Goal: Information Seeking & Learning: Learn about a topic

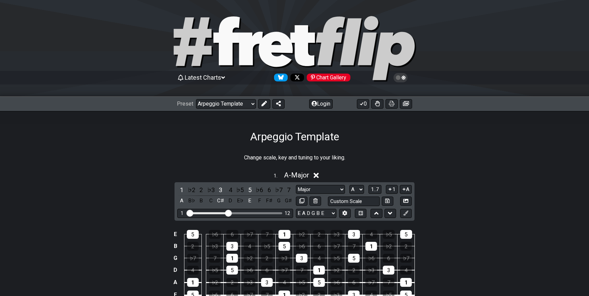
select select "/023330804210"
select select "A"
select select "D"
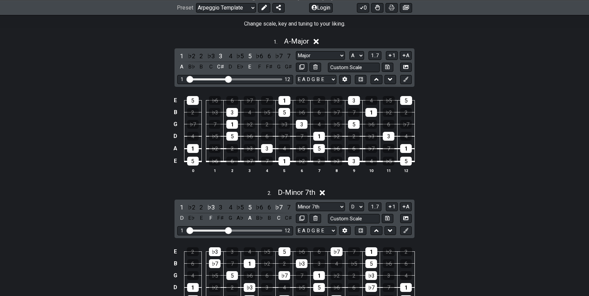
scroll to position [138, 0]
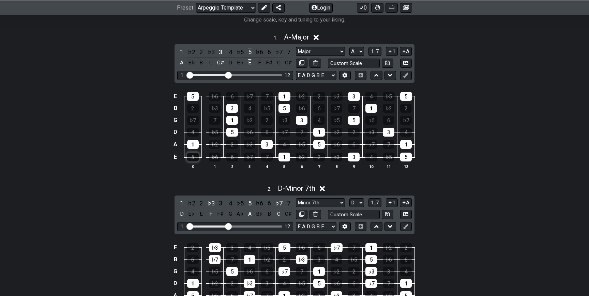
click at [193, 158] on div "5" at bounding box center [193, 157] width 12 height 9
click at [192, 157] on div "5" at bounding box center [193, 157] width 12 height 9
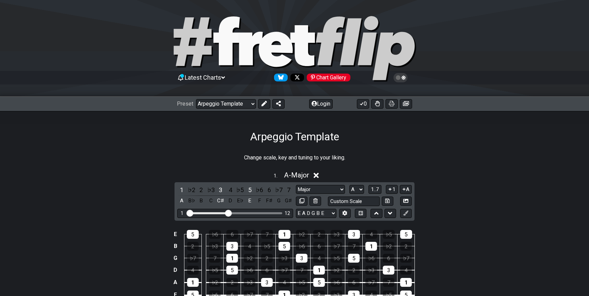
click at [225, 78] on icon at bounding box center [223, 77] width 4 height 2
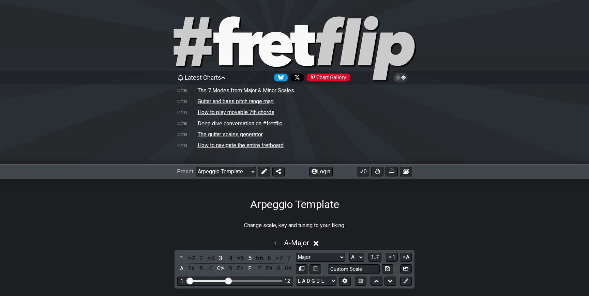
click at [229, 90] on td "The 7 Modes from Major & Minor Scales" at bounding box center [245, 90] width 97 height 7
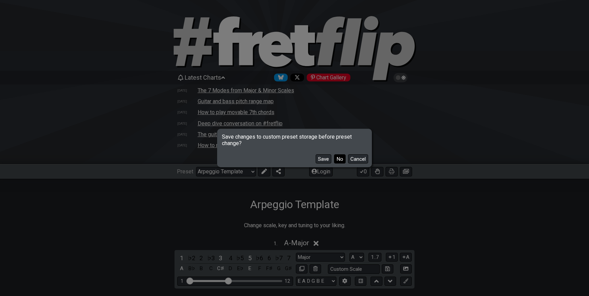
click at [340, 158] on button "No" at bounding box center [340, 158] width 12 height 9
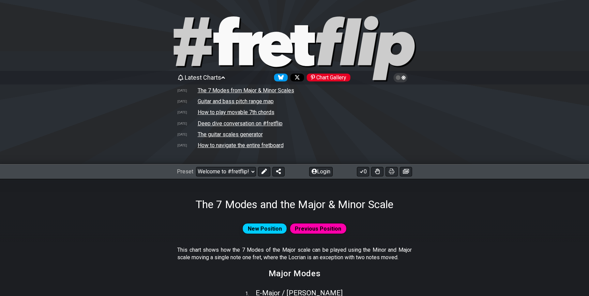
click at [109, 223] on div "New Position Previous Position" at bounding box center [294, 229] width 589 height 14
click at [251, 170] on select "Welcome to #fretflip! Arpeggio Template Custom Preset Minor Pentatonic Major Pe…" at bounding box center [226, 172] width 60 height 10
click at [196, 167] on select "Welcome to #fretflip! Arpeggio Template Custom Preset Minor Pentatonic Major Pe…" at bounding box center [226, 172] width 60 height 10
select select "/minor-pentatonic"
select select "C"
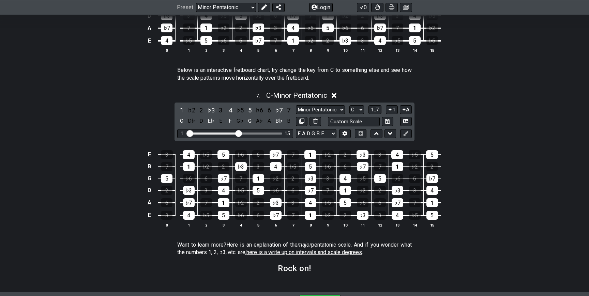
scroll to position [962, 0]
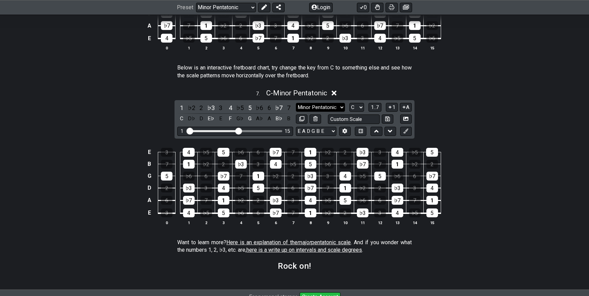
click at [343, 106] on select "Minor Pentatonic New Scale Minor Pentatonic Major Pentatonic Minor Blues Major …" at bounding box center [320, 107] width 49 height 9
click at [296, 103] on select "Minor Pentatonic New Scale Minor Pentatonic Major Pentatonic Minor Blues Major …" at bounding box center [320, 107] width 49 height 9
